Goal: Complete application form

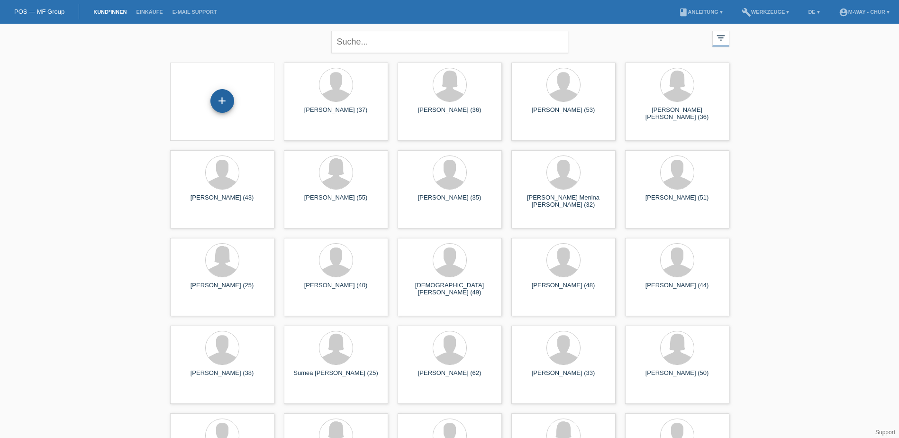
click at [220, 100] on div "+" at bounding box center [222, 101] width 24 height 24
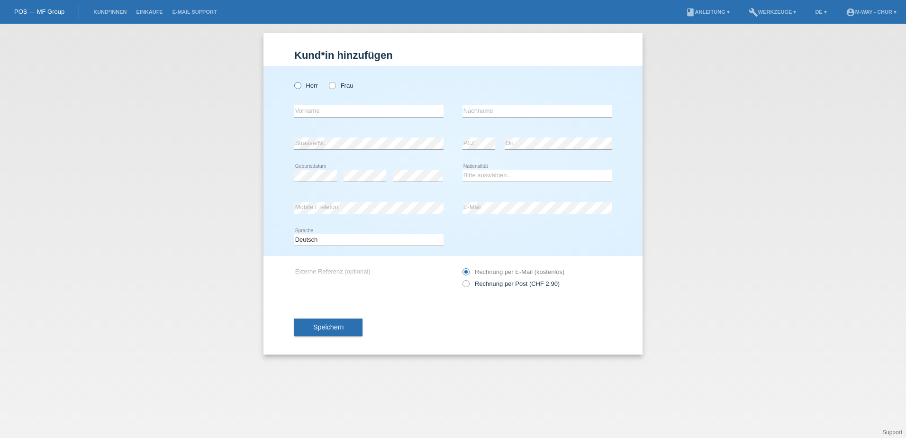
click at [293, 81] on icon at bounding box center [293, 81] width 0 height 0
click at [297, 88] on input "Herr" at bounding box center [297, 85] width 6 height 6
radio input "true"
click at [305, 110] on input "text" at bounding box center [368, 111] width 149 height 12
type input "[PERSON_NAME]"
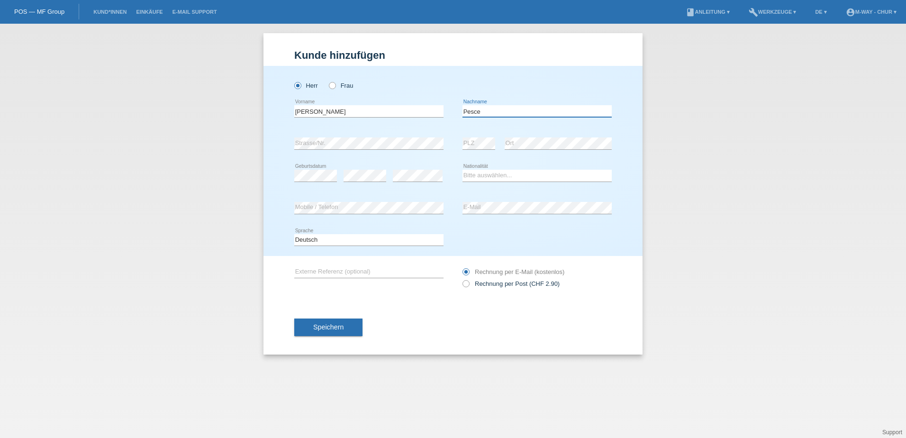
type input "Pesce"
click at [505, 174] on select "Bitte auswählen... Schweiz Deutschland Liechtenstein Österreich ------------ Af…" at bounding box center [537, 175] width 149 height 11
select select "CH"
click at [463, 170] on select "Bitte auswählen... Schweiz Deutschland Liechtenstein Österreich ------------ Af…" at bounding box center [537, 175] width 149 height 11
click at [346, 327] on button "Speichern" at bounding box center [328, 328] width 68 height 18
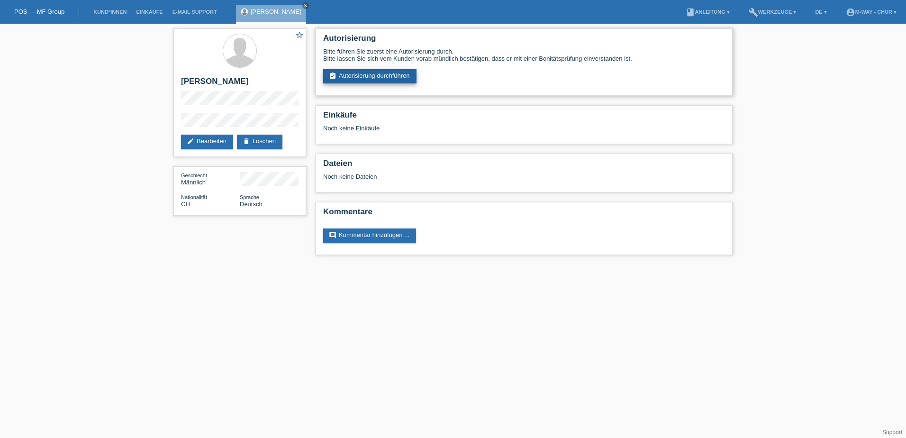
click at [379, 76] on link "assignment_turned_in Autorisierung durchführen" at bounding box center [369, 76] width 93 height 14
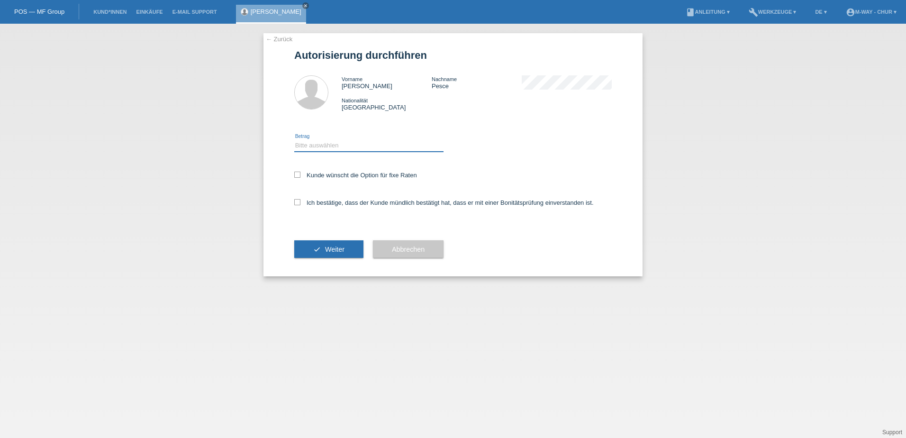
click at [349, 149] on select "Bitte auswählen CHF 1.00 - CHF 499.00 CHF 500.00 - CHF 1'999.00 CHF 2'000.00 - …" at bounding box center [368, 145] width 149 height 11
select select "3"
click at [294, 140] on select "Bitte auswählen CHF 1.00 - CHF 499.00 CHF 500.00 - CHF 1'999.00 CHF 2'000.00 - …" at bounding box center [368, 145] width 149 height 11
click at [300, 173] on icon at bounding box center [297, 175] width 6 height 6
click at [300, 173] on input "Kunde wünscht die Option für fixe Raten" at bounding box center [297, 175] width 6 height 6
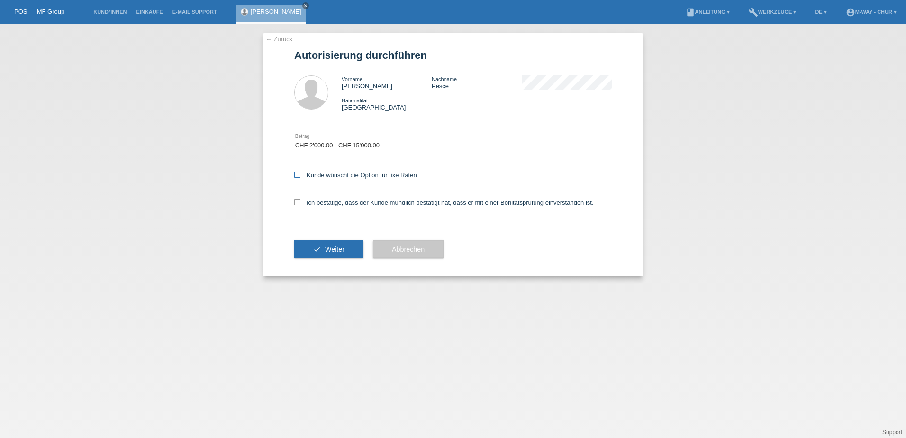
checkbox input "true"
click at [300, 206] on div "Ich bestätige, dass der Kunde mündlich bestätigt hat, dass er mit einer Bonität…" at bounding box center [453, 206] width 318 height 32
click at [299, 201] on icon at bounding box center [297, 202] width 6 height 6
click at [299, 201] on input "Ich bestätige, dass der Kunde mündlich bestätigt hat, dass er mit einer Bonität…" at bounding box center [297, 202] width 6 height 6
checkbox input "true"
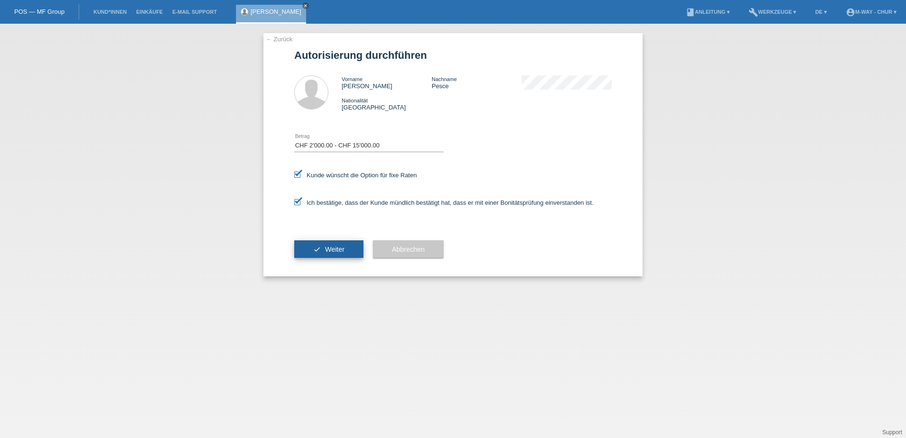
click at [320, 254] on button "check Weiter" at bounding box center [328, 249] width 69 height 18
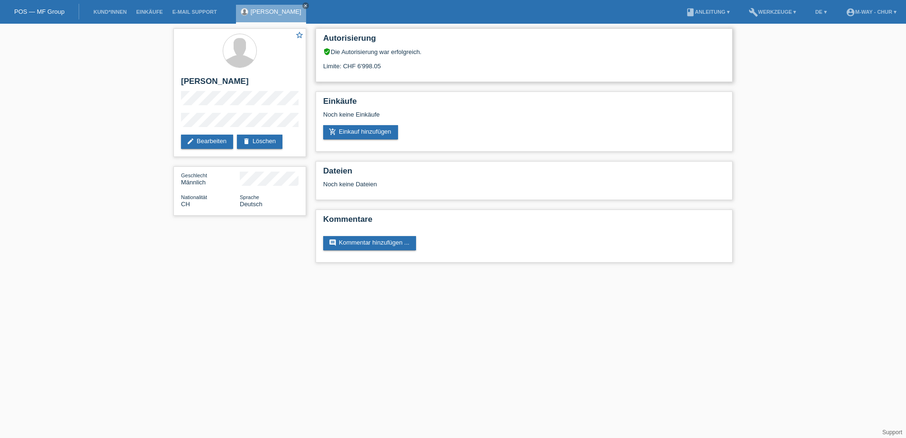
drag, startPoint x: 355, startPoint y: 64, endPoint x: 395, endPoint y: 65, distance: 39.9
click at [395, 65] on div "Limite: CHF 6'998.05" at bounding box center [524, 62] width 402 height 14
drag, startPoint x: 395, startPoint y: 65, endPoint x: 486, endPoint y: 66, distance: 91.0
click at [486, 67] on div "Limite: CHF 6'998.05" at bounding box center [524, 62] width 402 height 14
